Goal: Transaction & Acquisition: Purchase product/service

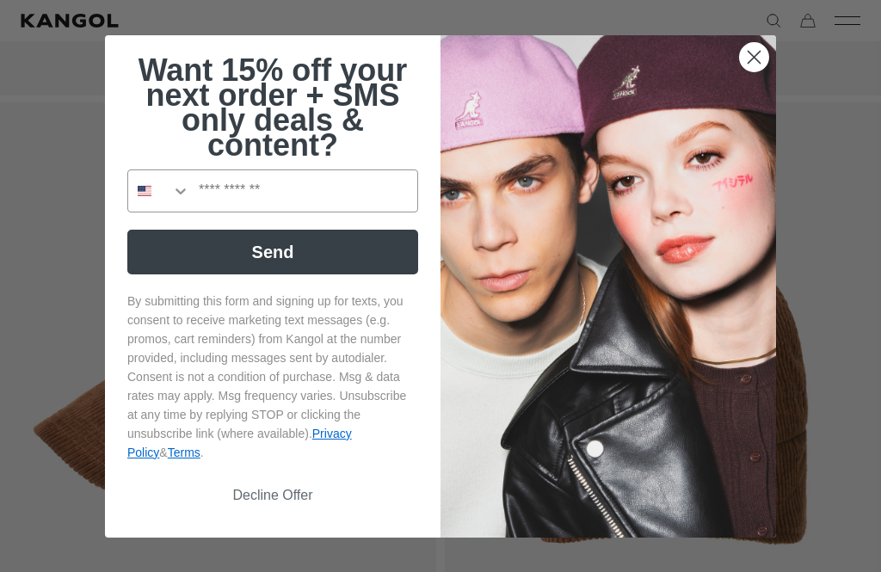
scroll to position [0, 354]
click at [756, 71] on circle "Close dialog" at bounding box center [754, 56] width 28 height 28
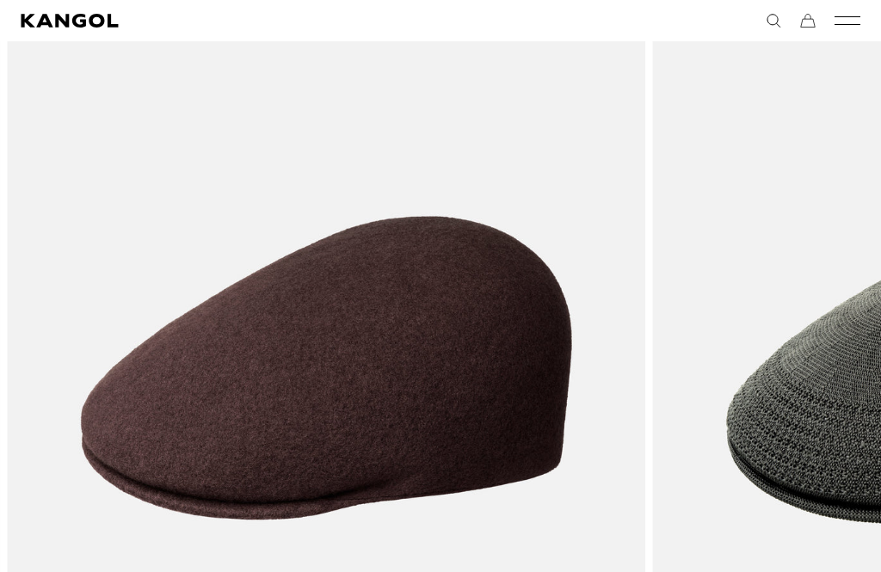
click at [0, 0] on img "8 of 10" at bounding box center [0, 0] width 0 height 0
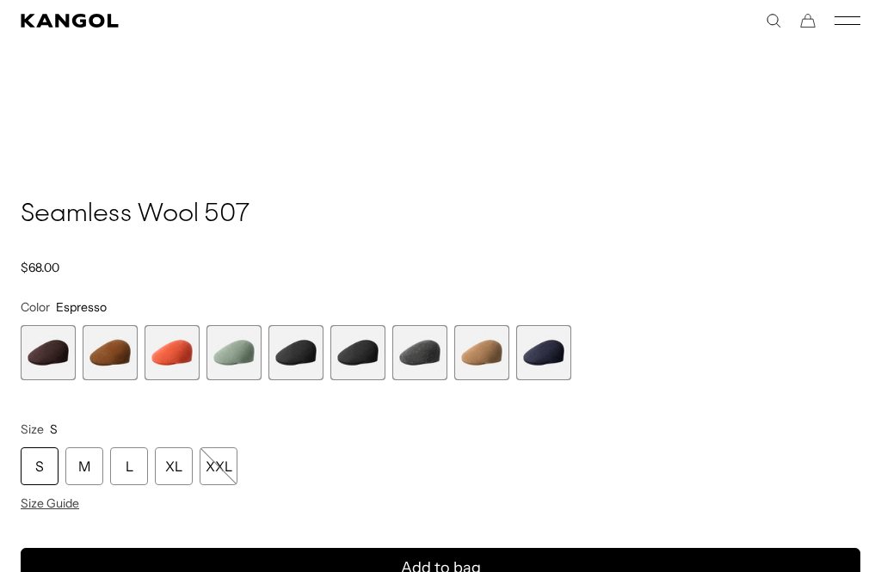
click at [284, 352] on span "5 of 9" at bounding box center [295, 352] width 55 height 55
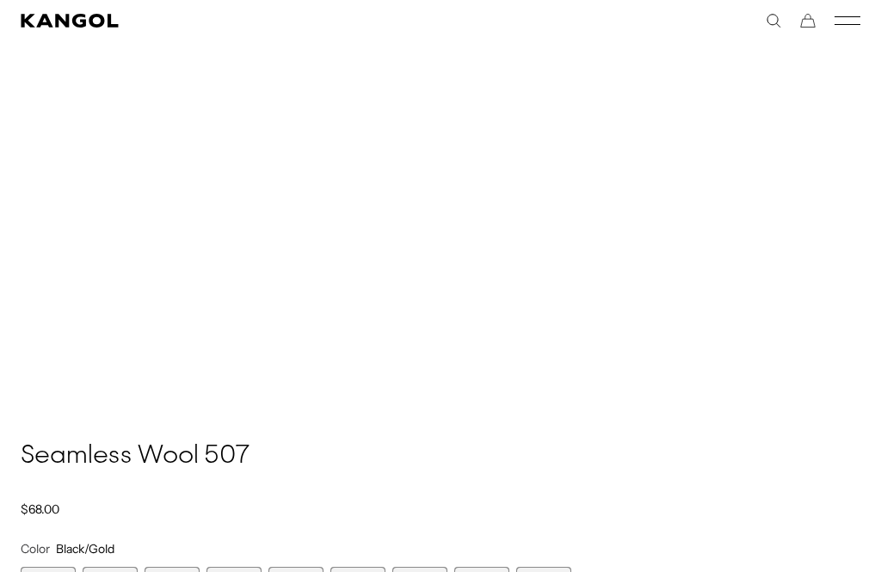
scroll to position [0, 354]
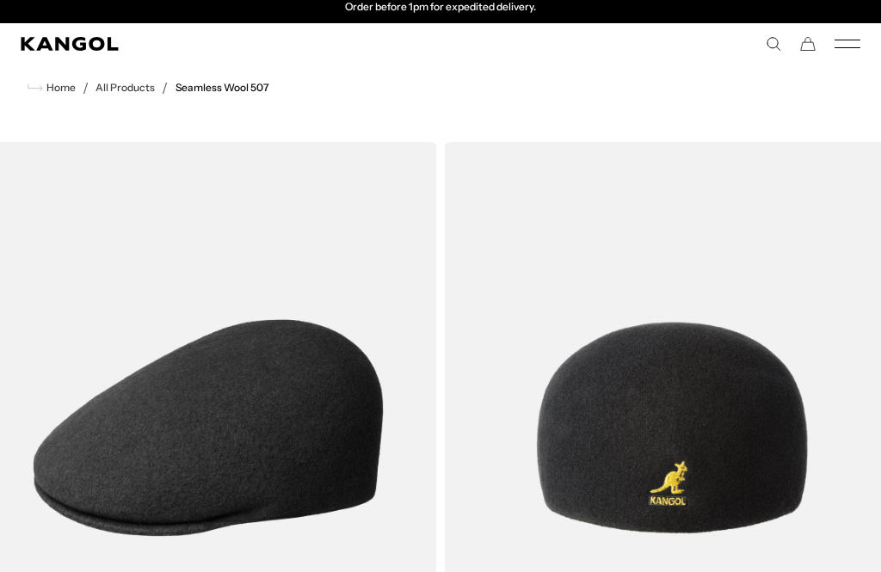
scroll to position [0, 0]
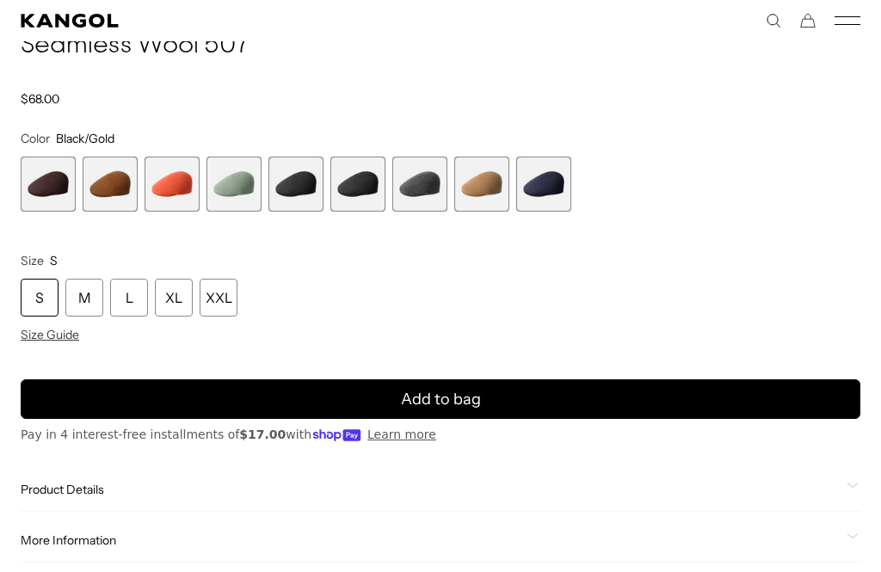
click at [174, 293] on div "XL" at bounding box center [174, 298] width 38 height 38
click at [162, 293] on div "XL" at bounding box center [174, 298] width 38 height 38
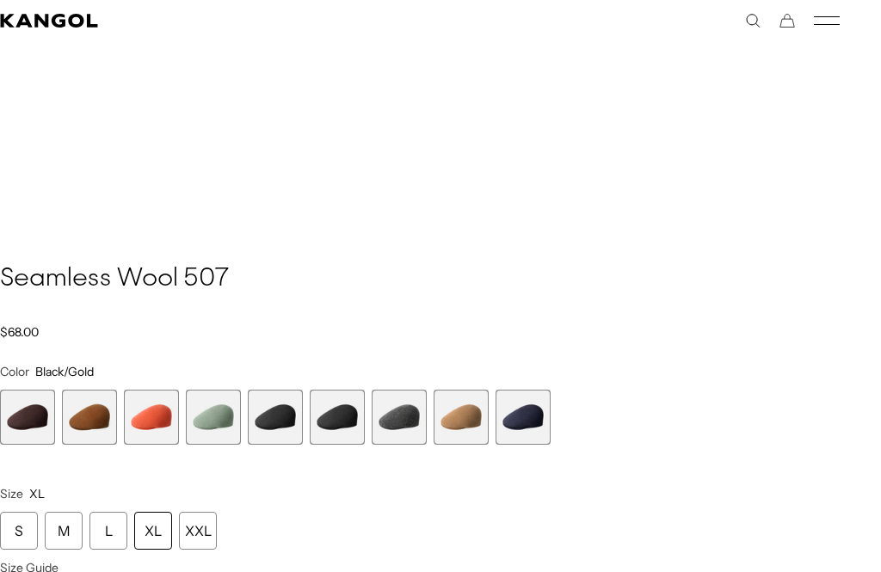
click at [467, 405] on span "8 of 9" at bounding box center [461, 417] width 55 height 55
click at [458, 409] on span "8 of 9" at bounding box center [461, 417] width 55 height 55
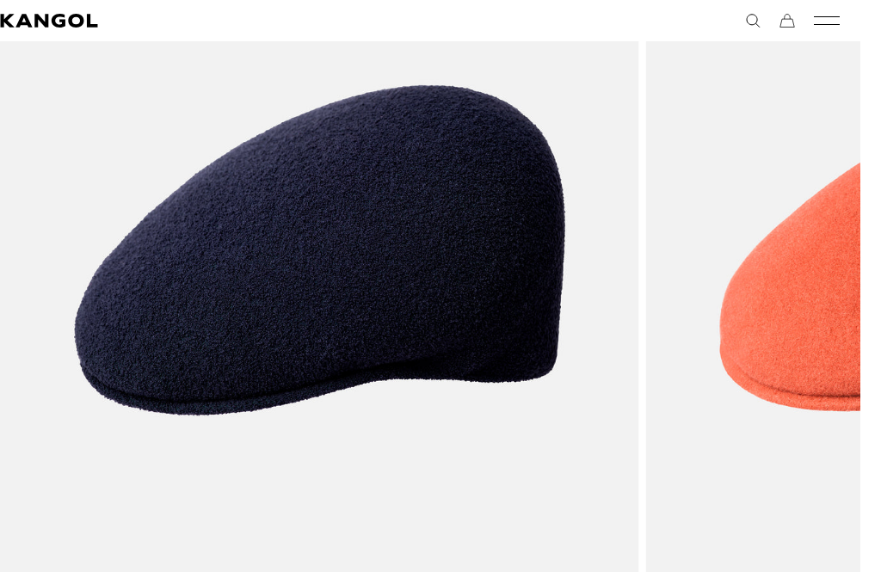
scroll to position [0, 354]
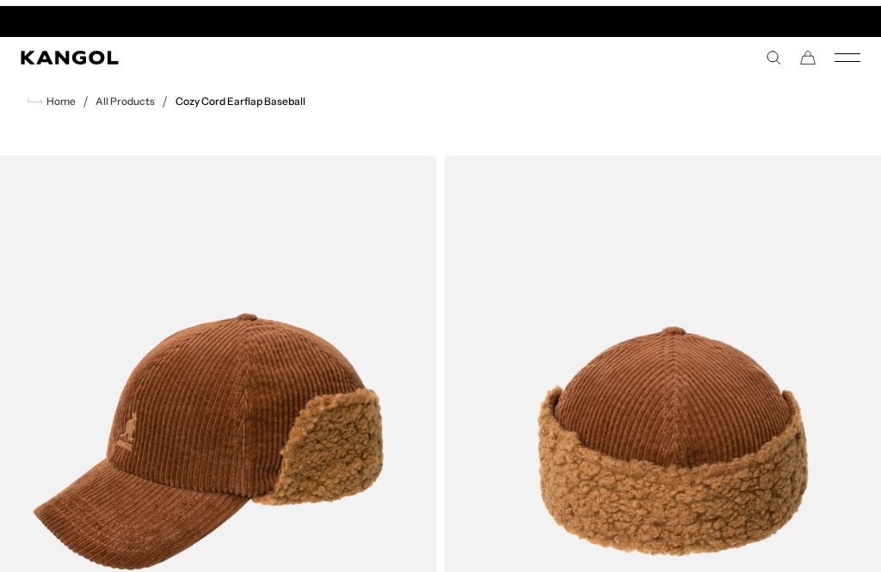
scroll to position [0, 354]
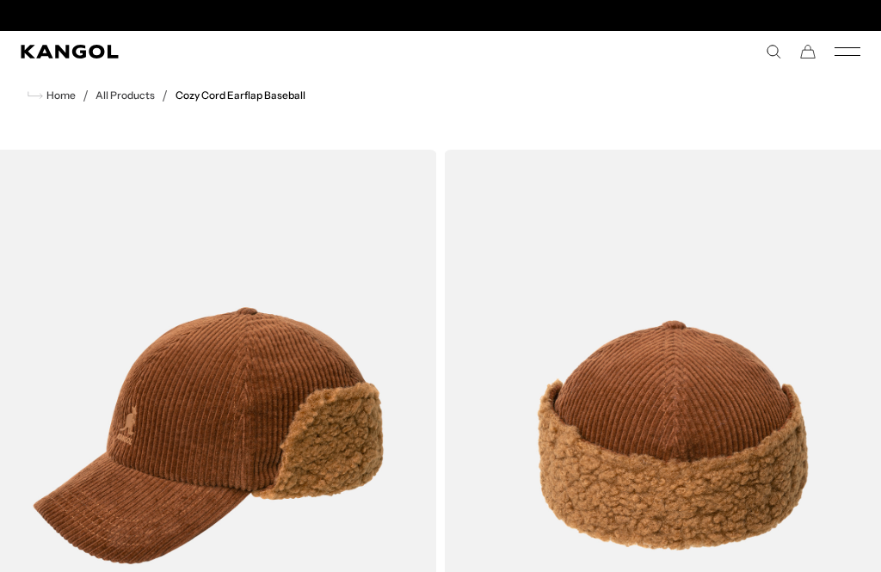
click at [103, 46] on icon "Kangol" at bounding box center [70, 52] width 99 height 14
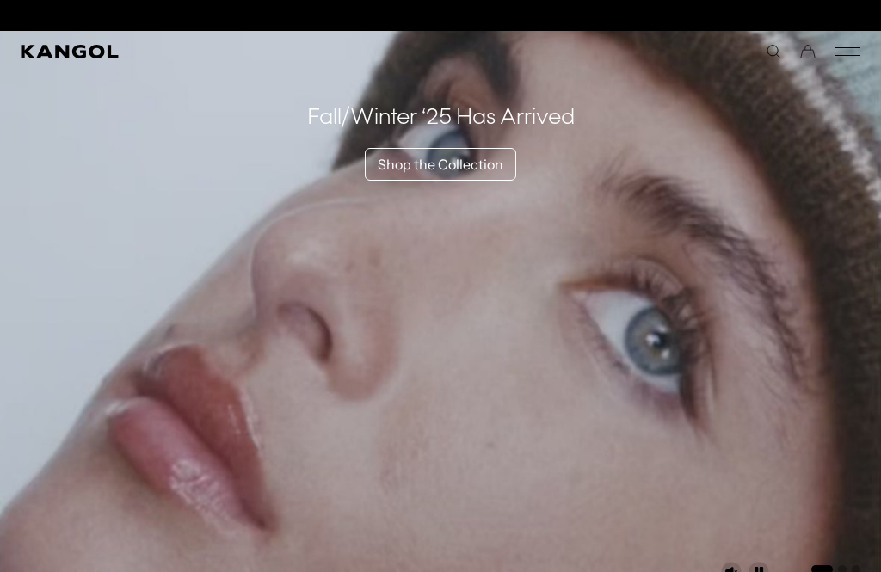
scroll to position [0, 354]
click at [461, 166] on link "Shop the Collection" at bounding box center [440, 164] width 151 height 33
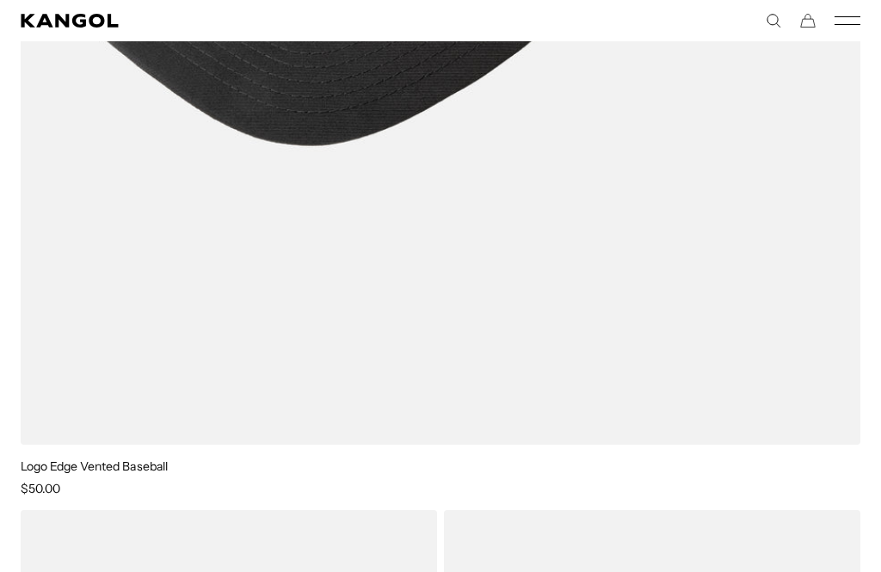
click at [112, 471] on link "Logo Edge Vented Baseball" at bounding box center [94, 466] width 147 height 15
click at [120, 481] on div "Sale Price $50.00" at bounding box center [441, 488] width 840 height 15
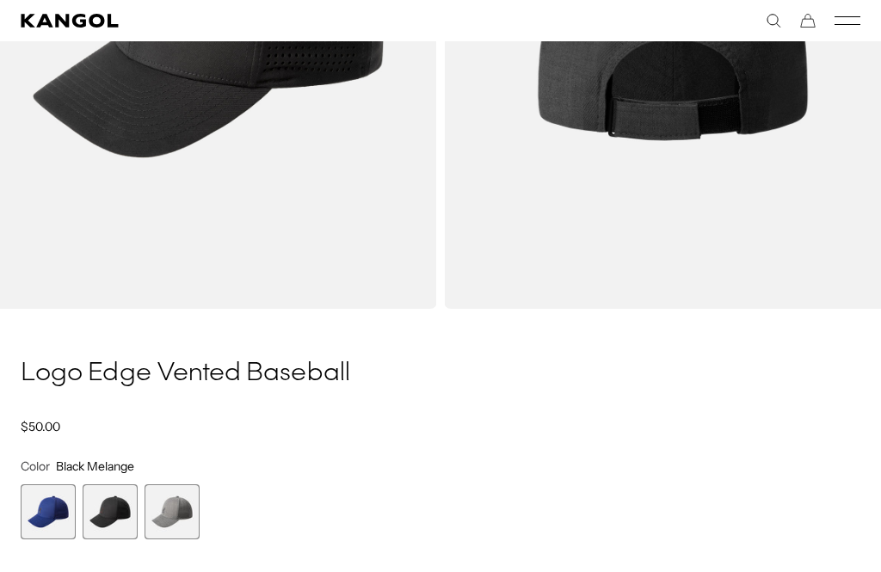
click at [174, 525] on span "3 of 3" at bounding box center [172, 511] width 55 height 55
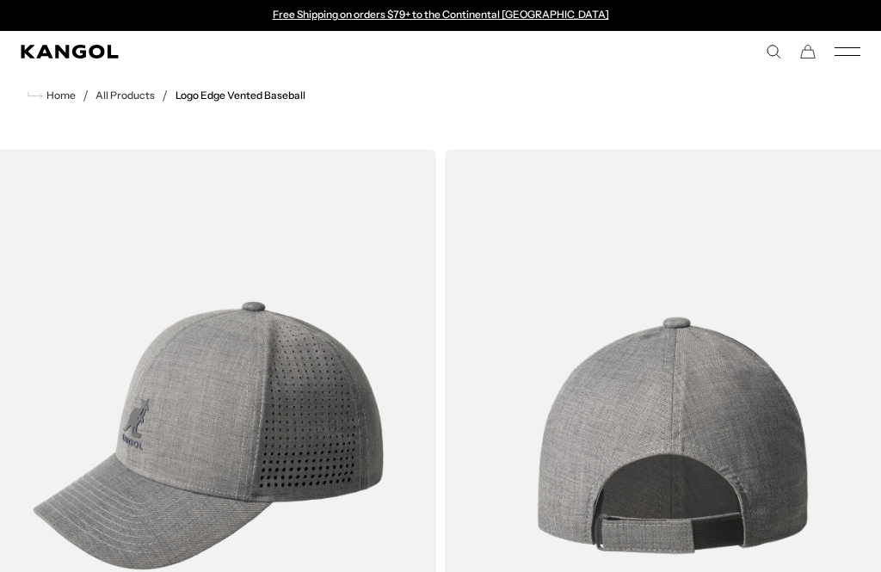
scroll to position [0, 354]
